Goal: Task Accomplishment & Management: Manage account settings

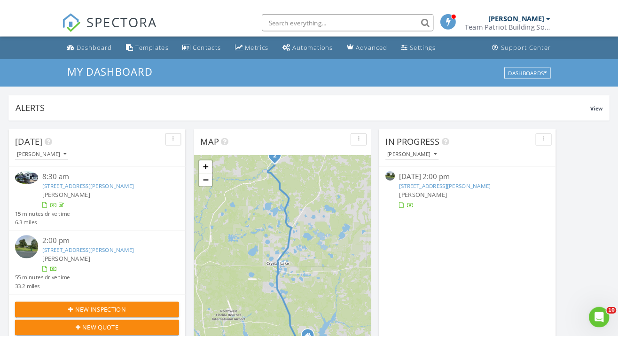
scroll to position [856, 619]
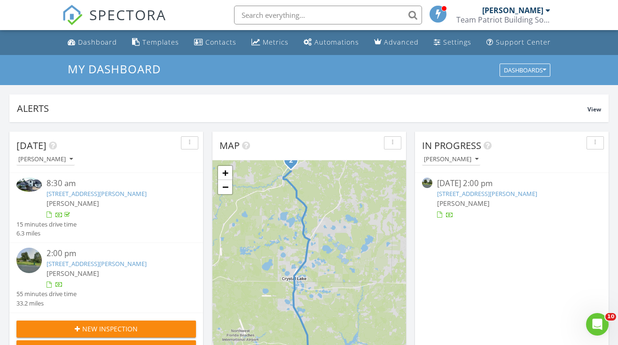
click at [281, 16] on input "text" at bounding box center [328, 15] width 188 height 19
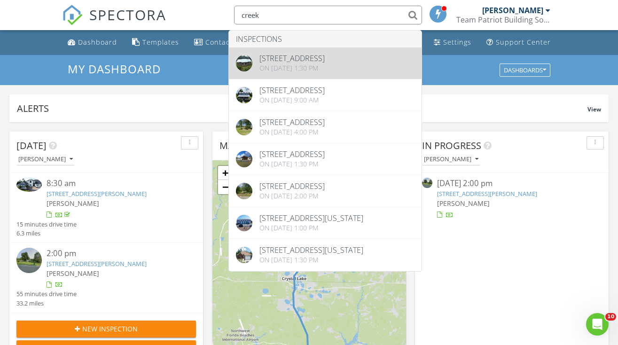
type input "creek"
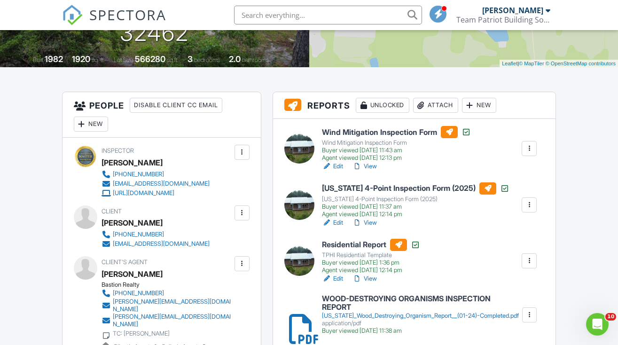
scroll to position [169, 0]
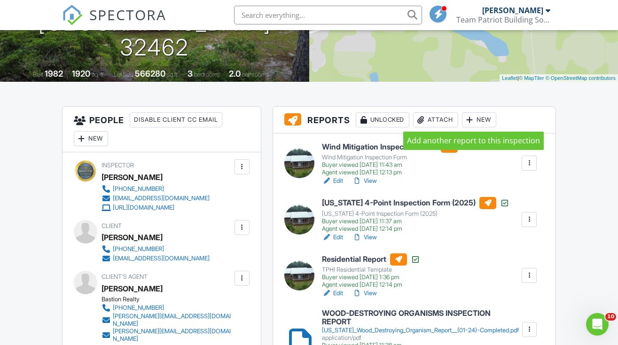
click at [470, 118] on div at bounding box center [469, 119] width 9 height 9
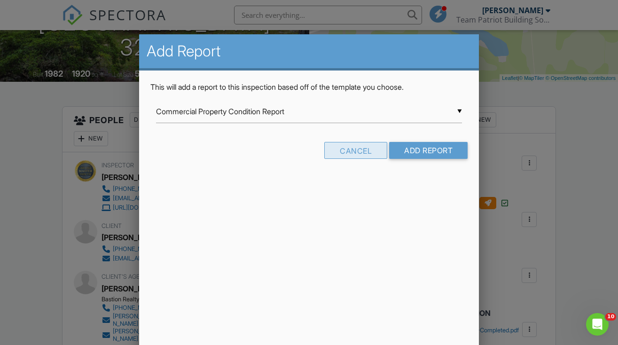
click at [357, 147] on div "Cancel" at bounding box center [355, 150] width 63 height 17
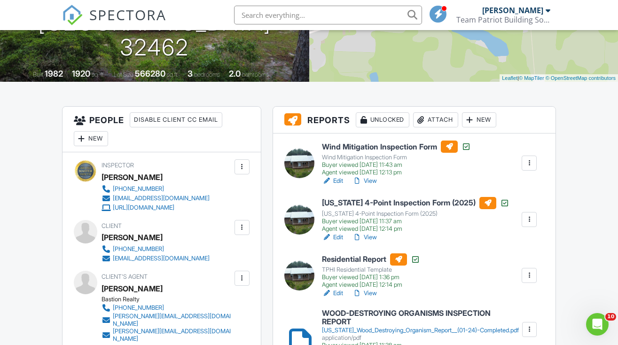
click at [440, 121] on div "Attach" at bounding box center [435, 119] width 45 height 15
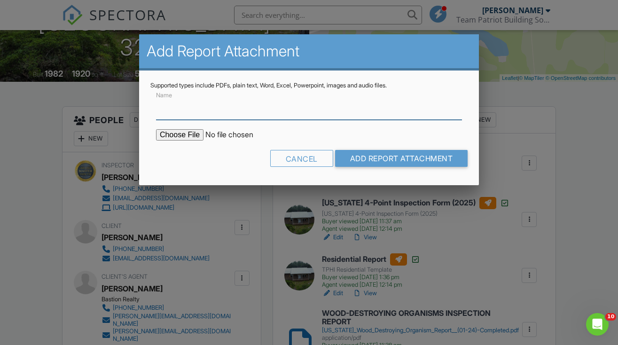
paste input "CERTIFICATE OF ANALYSIS: HOME CLOSING WATER TEST"
type input "CERTIFICATE OF ANALYSIS: HOME CLOSING WATER TEST"
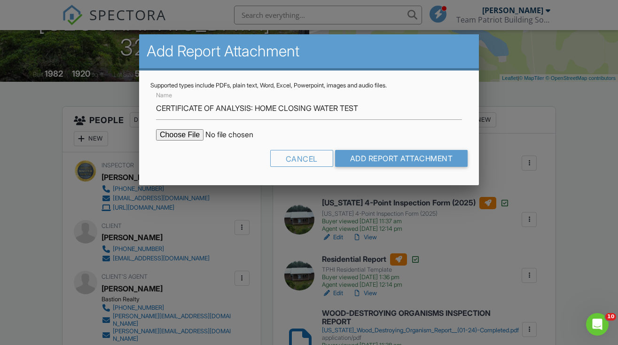
click at [189, 134] on input "file" at bounding box center [236, 134] width 160 height 11
type input "C:\fakepath\149643 - 1.pdf"
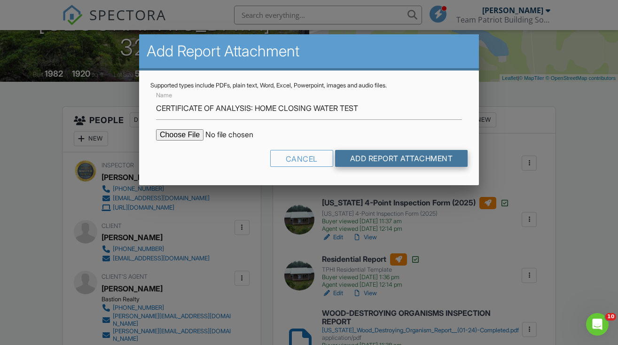
click at [408, 158] on input "Add Report Attachment" at bounding box center [401, 158] width 133 height 17
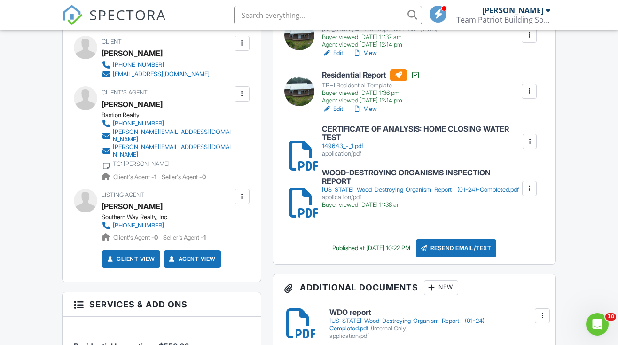
scroll to position [357, 0]
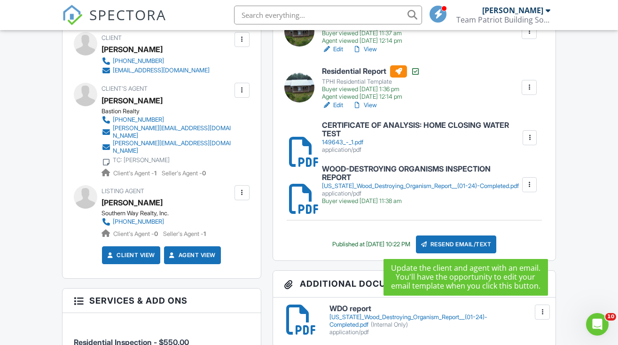
click at [480, 241] on div "Resend Email/Text" at bounding box center [456, 245] width 81 height 18
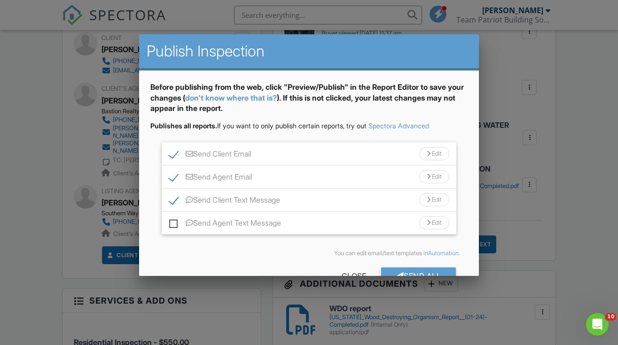
click at [172, 201] on label "Send Client Text Message" at bounding box center [224, 202] width 111 height 12
checkbox input "false"
click at [435, 157] on div "Edit" at bounding box center [434, 153] width 30 height 13
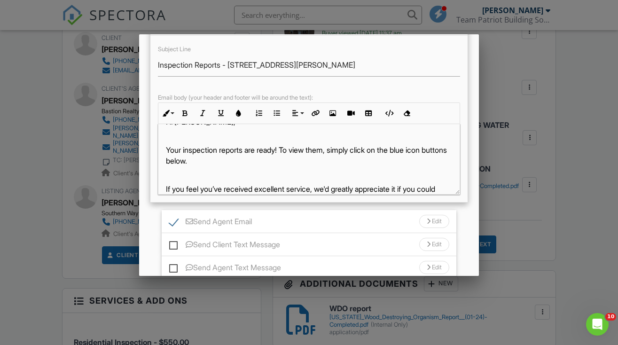
scroll to position [23, 0]
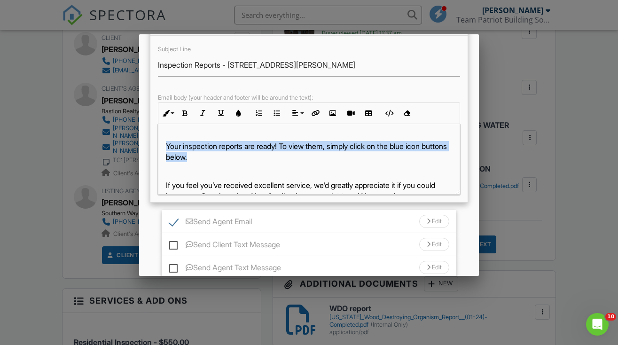
drag, startPoint x: 226, startPoint y: 157, endPoint x: 160, endPoint y: 149, distance: 65.8
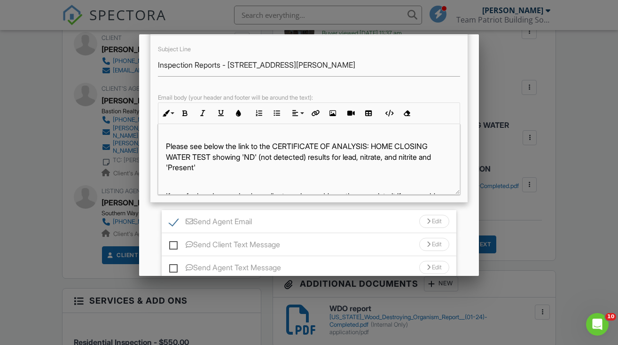
click at [450, 156] on p "Please see below the link to the CERTIFICATE OF ANALYSIS: HOME CLOSING WATER TE…" at bounding box center [309, 157] width 286 height 32
click at [348, 166] on p "Please see below the link to the CERTIFICATE OF ANALYSIS: HOME CLOSING WATER TE…" at bounding box center [309, 157] width 286 height 32
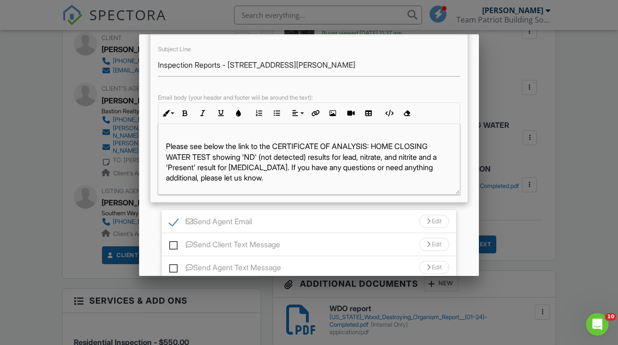
scroll to position [34, 0]
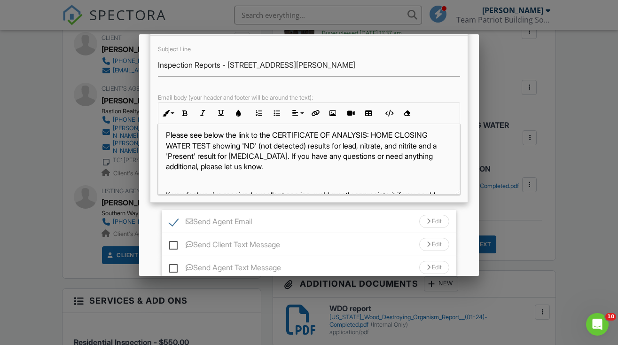
drag, startPoint x: 165, startPoint y: 134, endPoint x: 310, endPoint y: 164, distance: 147.5
copy p "Please see below the link to the CERTIFICATE OF ANALYSIS: HOME CLOSING WATER TE…"
click at [436, 218] on div "Edit" at bounding box center [434, 221] width 30 height 13
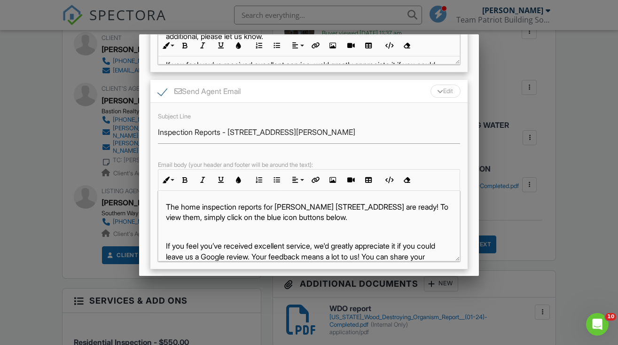
scroll to position [24, 0]
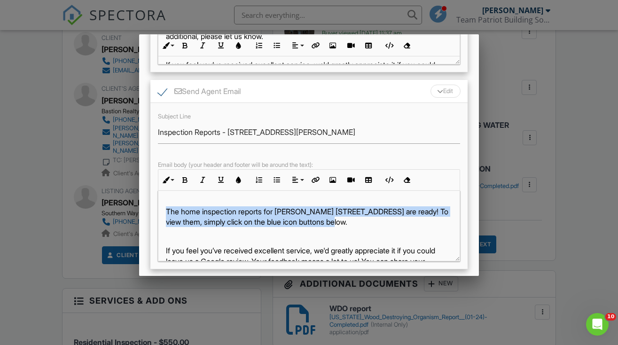
drag, startPoint x: 167, startPoint y: 211, endPoint x: 346, endPoint y: 218, distance: 179.3
click at [346, 218] on p "The home inspection reports for Steven Roche 4808 Creek Rd are ready! To view t…" at bounding box center [309, 216] width 286 height 21
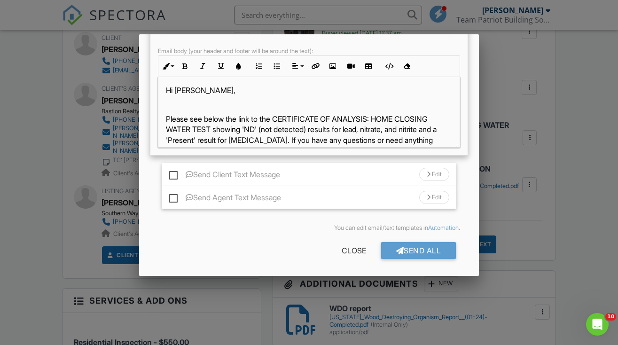
scroll to position [373, 0]
click at [433, 254] on div "Send All" at bounding box center [418, 251] width 75 height 17
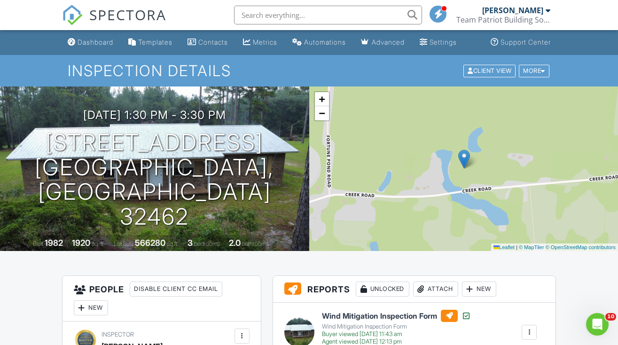
click at [124, 16] on span "SPECTORA" at bounding box center [127, 15] width 77 height 20
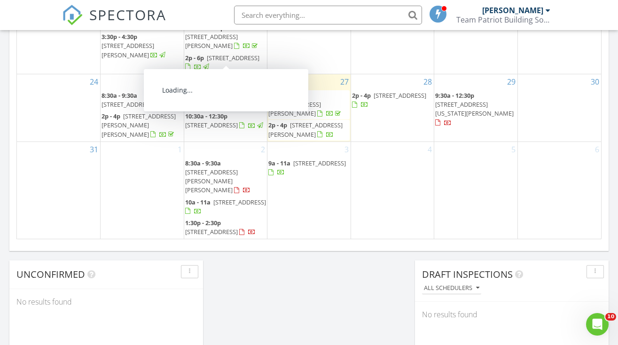
scroll to position [626, 0]
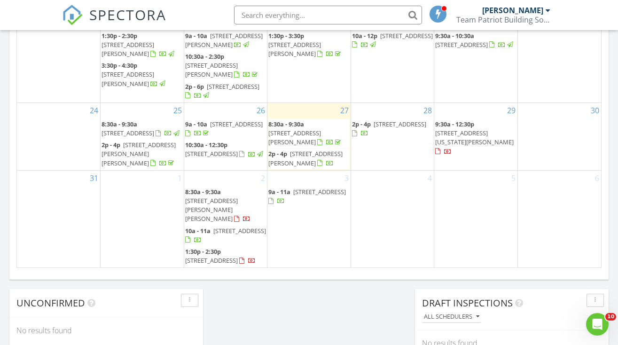
scroll to position [592, 0]
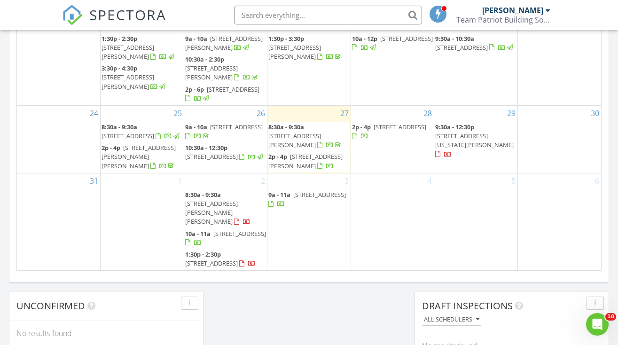
click at [462, 132] on span "[STREET_ADDRESS][US_STATE][PERSON_NAME]" at bounding box center [474, 140] width 79 height 17
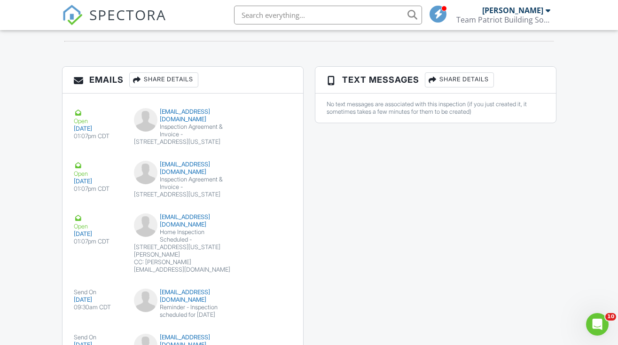
scroll to position [1170, 0]
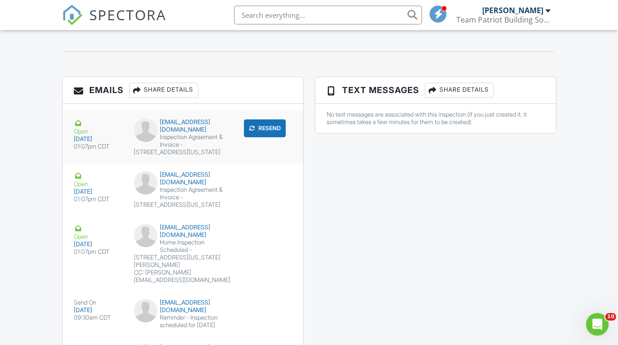
click at [180, 134] on div "[EMAIL_ADDRESS][DOMAIN_NAME]" at bounding box center [183, 125] width 98 height 15
click at [180, 209] on div "Inspection Agreement & Invoice - [STREET_ADDRESS][US_STATE]" at bounding box center [183, 197] width 98 height 23
click at [324, 195] on div "Emails Share Details Open 08/27/2025 01:07pm CDT colewchambless@gmail.com Inspe…" at bounding box center [309, 238] width 506 height 322
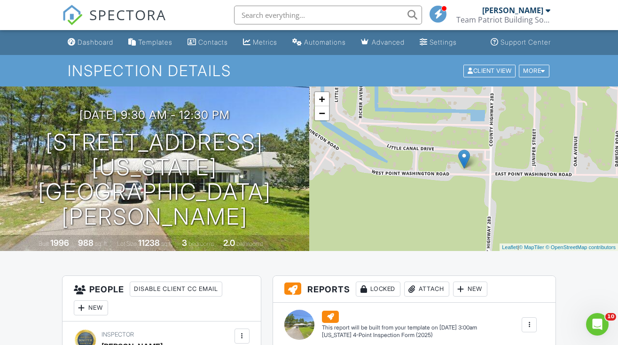
scroll to position [0, 0]
click at [107, 42] on div "Dashboard" at bounding box center [96, 42] width 36 height 8
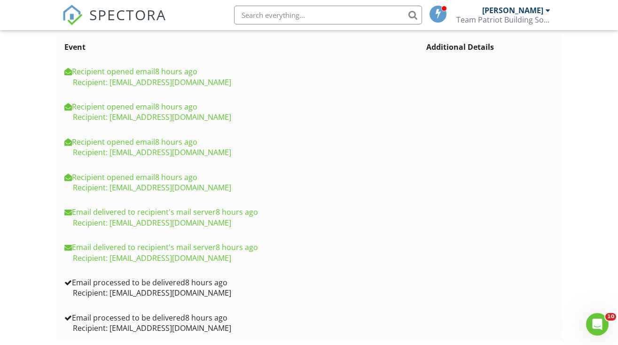
scroll to position [809, 0]
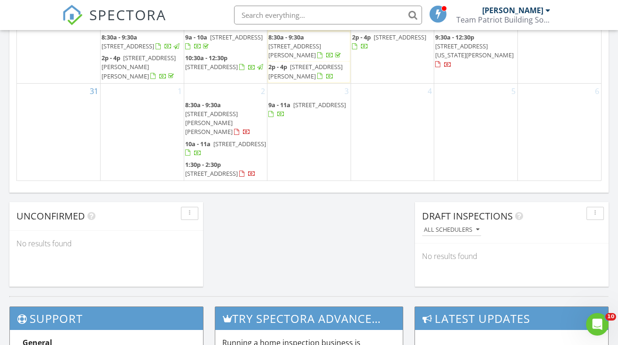
scroll to position [694, 0]
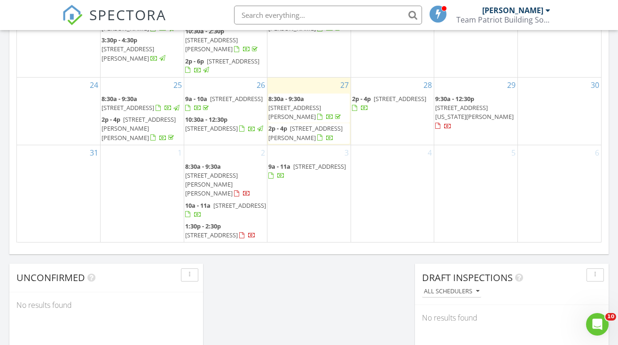
scroll to position [617, 0]
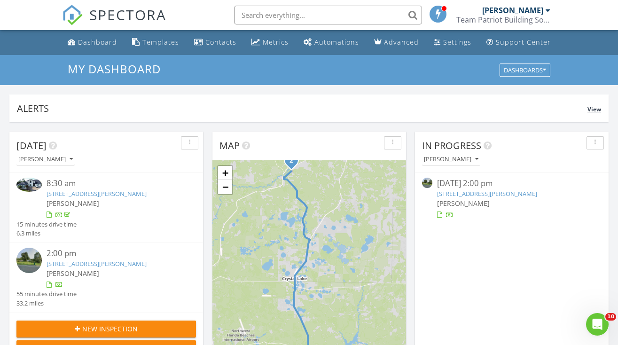
scroll to position [0, 0]
click at [100, 41] on div "Dashboard" at bounding box center [97, 42] width 39 height 9
click at [271, 45] on div "Metrics" at bounding box center [276, 42] width 26 height 9
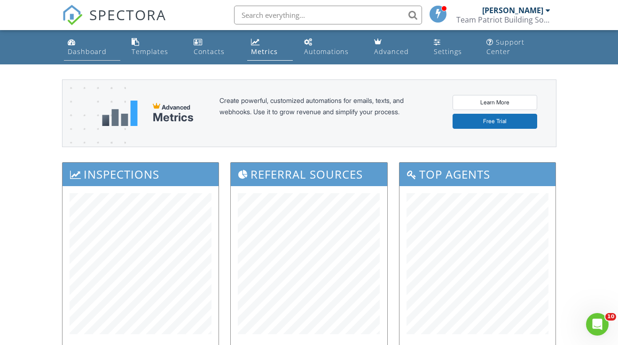
click at [100, 47] on div "Dashboard" at bounding box center [87, 51] width 39 height 9
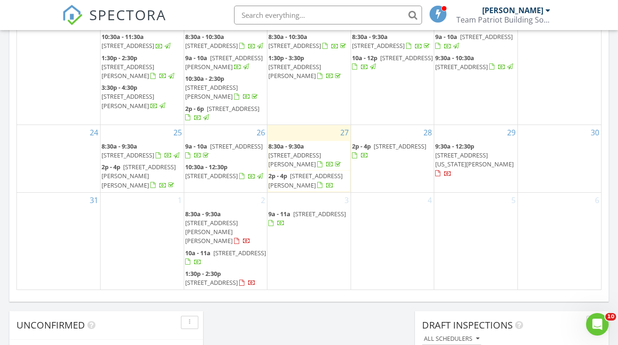
scroll to position [573, 0]
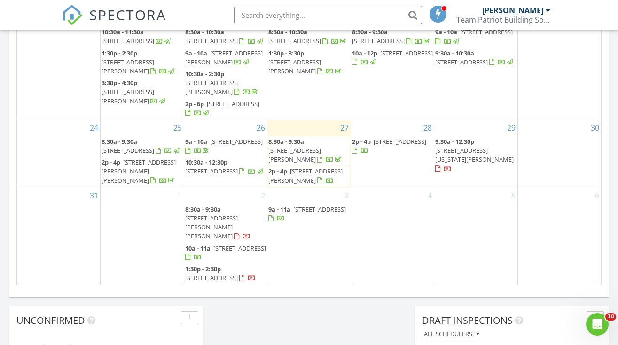
scroll to position [578, 0]
